Goal: Information Seeking & Learning: Learn about a topic

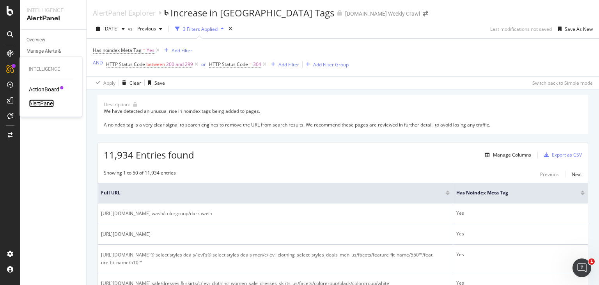
click at [34, 100] on div "AlertPanel" at bounding box center [41, 104] width 25 height 8
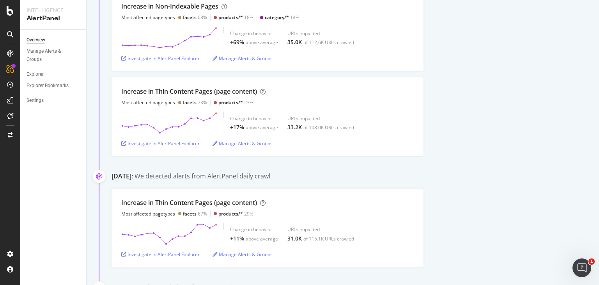
scroll to position [429, 0]
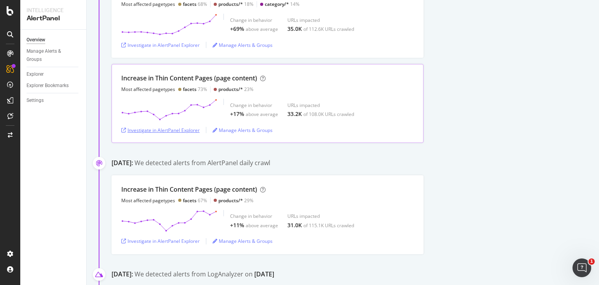
click at [130, 133] on div "Investigate in AlertPanel Explorer" at bounding box center [160, 130] width 78 height 12
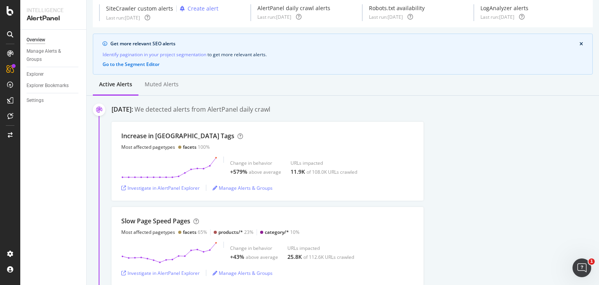
scroll to position [0, 0]
